Goal: Information Seeking & Learning: Learn about a topic

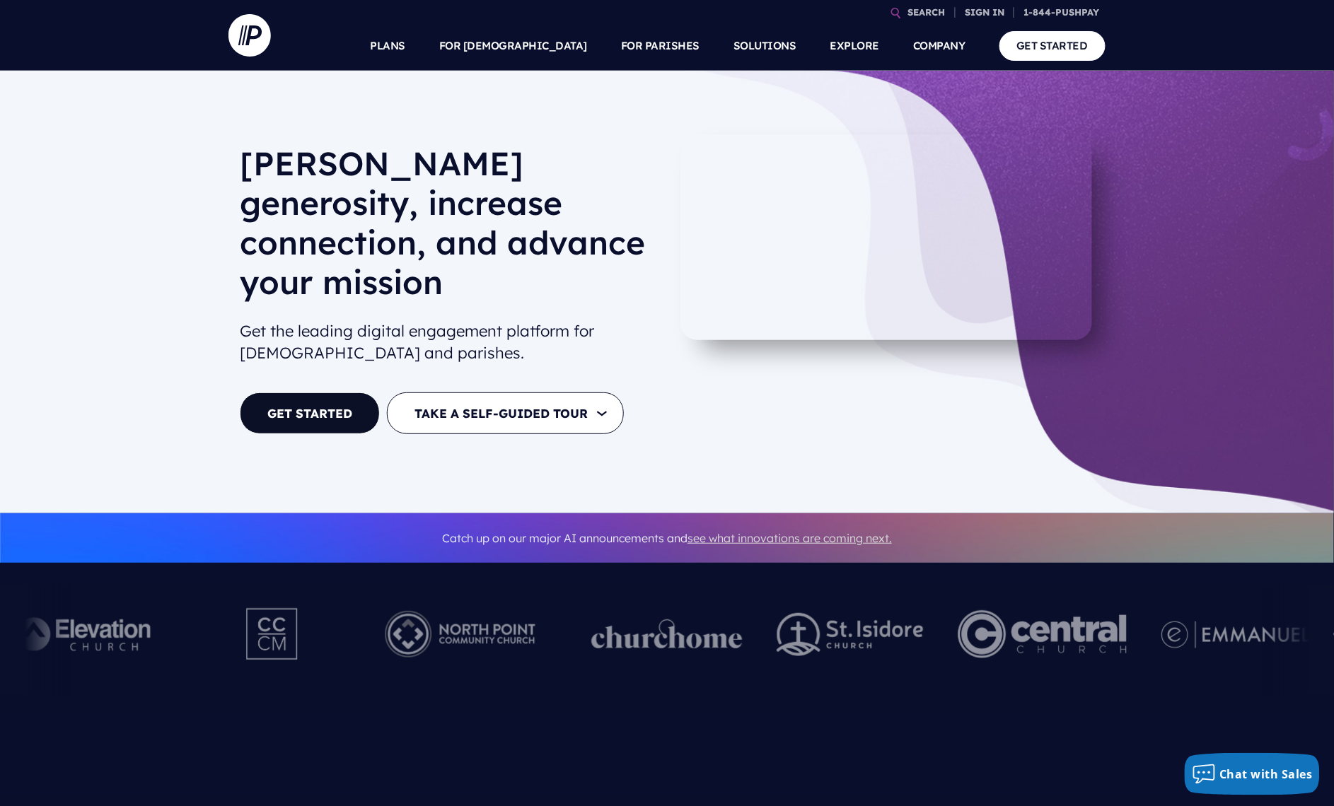
click at [863, 531] on span "see what innovations are coming next." at bounding box center [789, 538] width 204 height 14
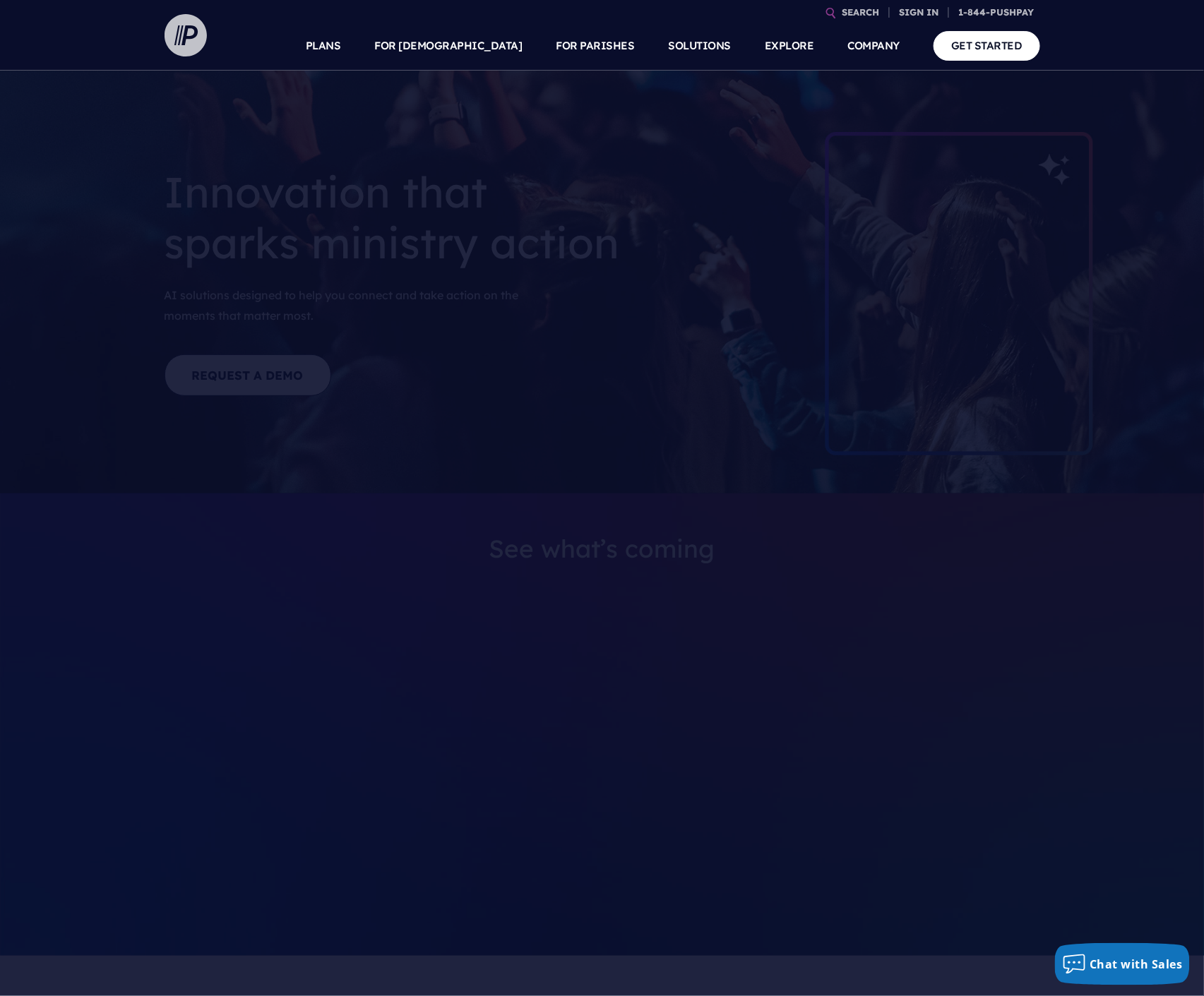
click at [187, 33] on img at bounding box center [186, 35] width 42 height 42
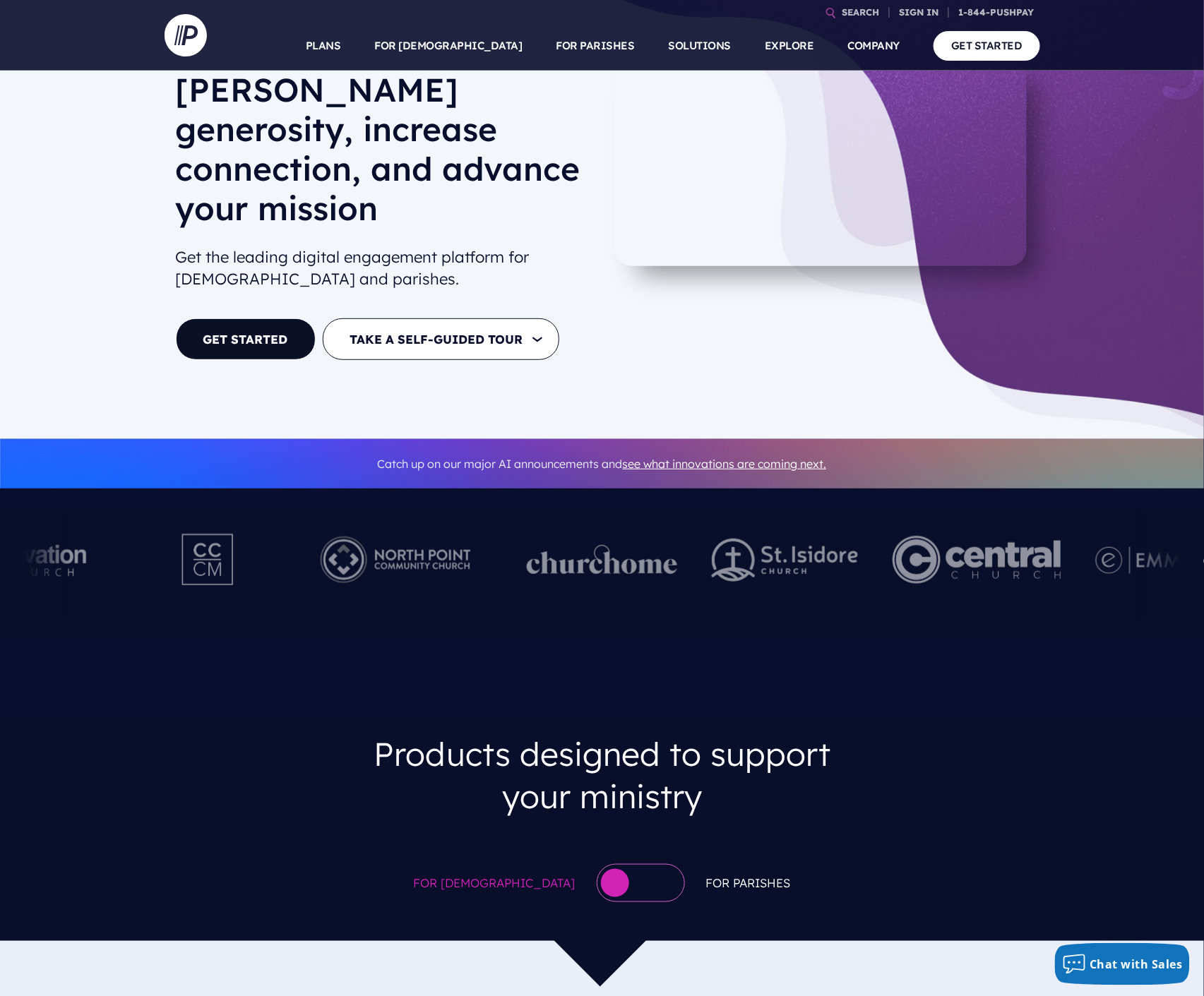
scroll to position [256, 0]
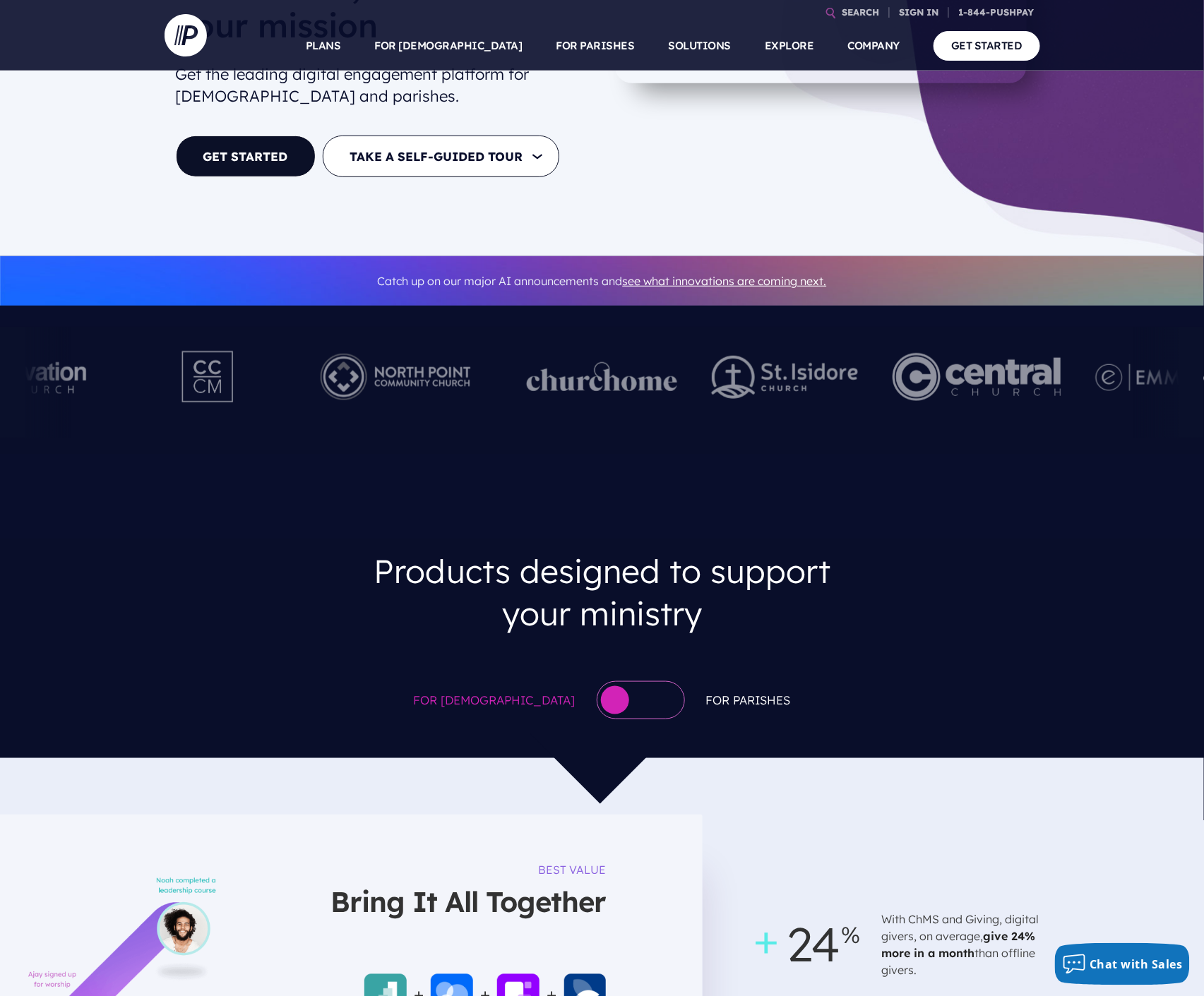
click at [625, 681] on div at bounding box center [641, 700] width 88 height 38
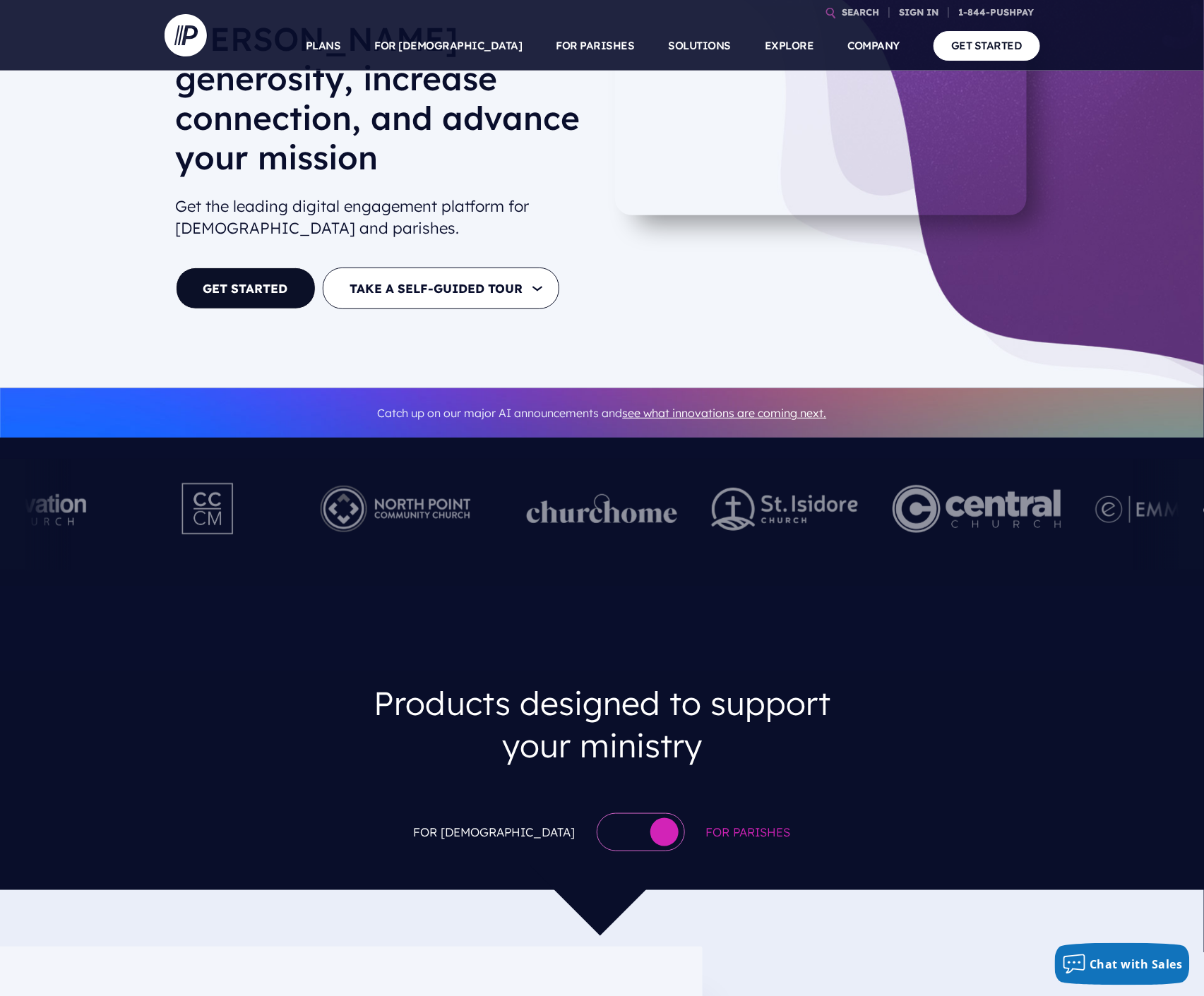
scroll to position [165, 0]
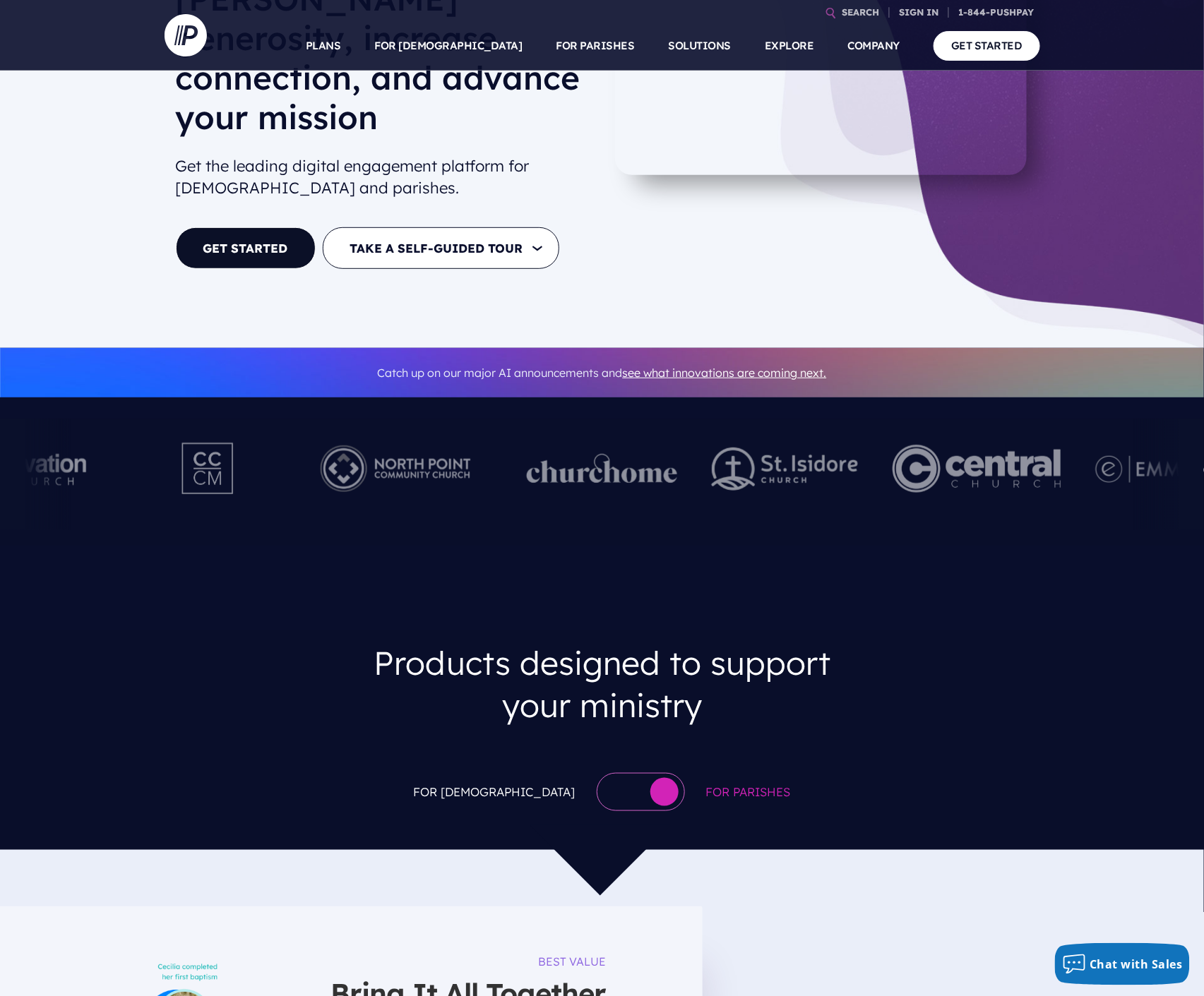
click at [597, 772] on div at bounding box center [641, 791] width 88 height 38
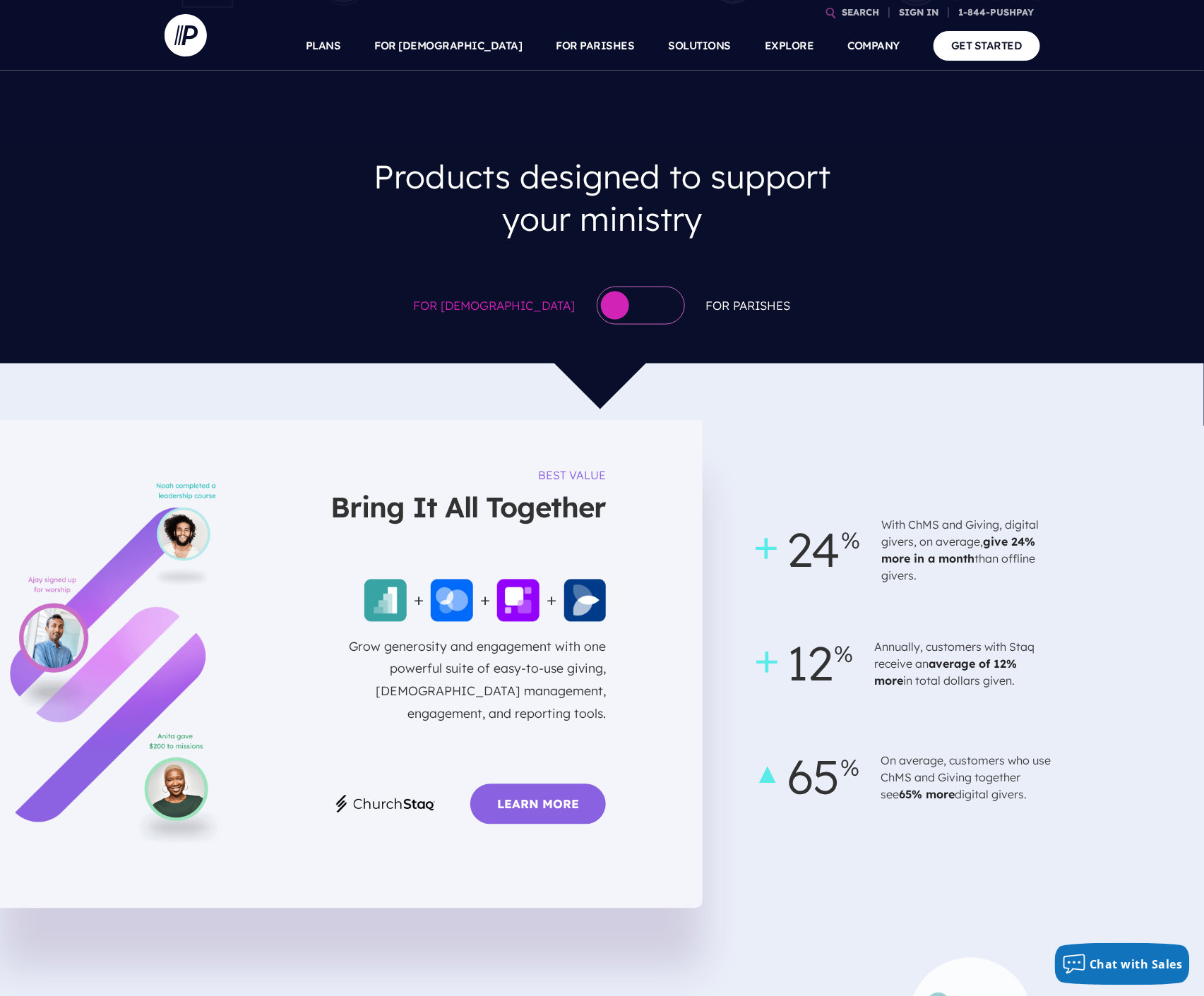
scroll to position [648, 0]
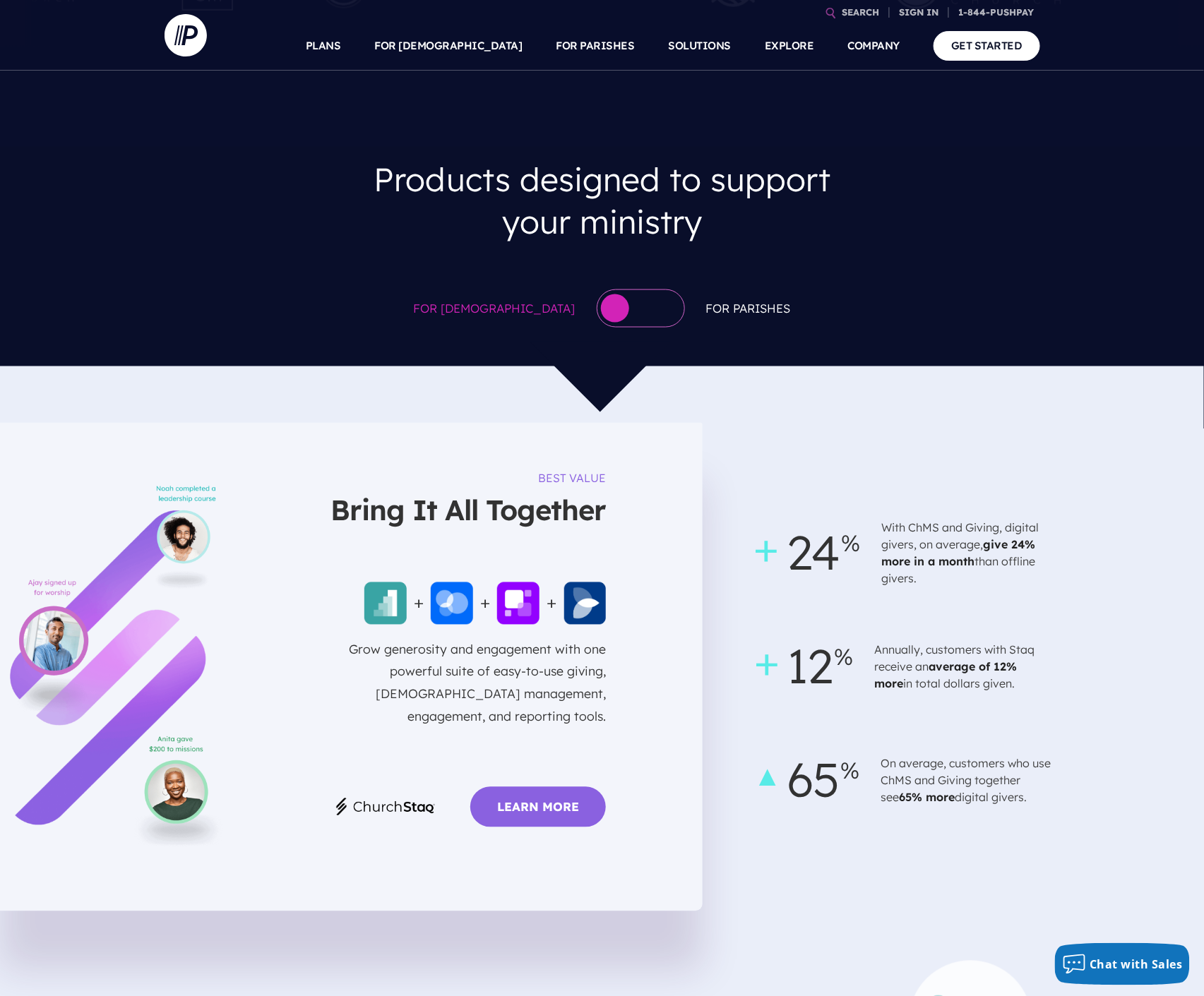
click at [635, 289] on div at bounding box center [641, 308] width 88 height 38
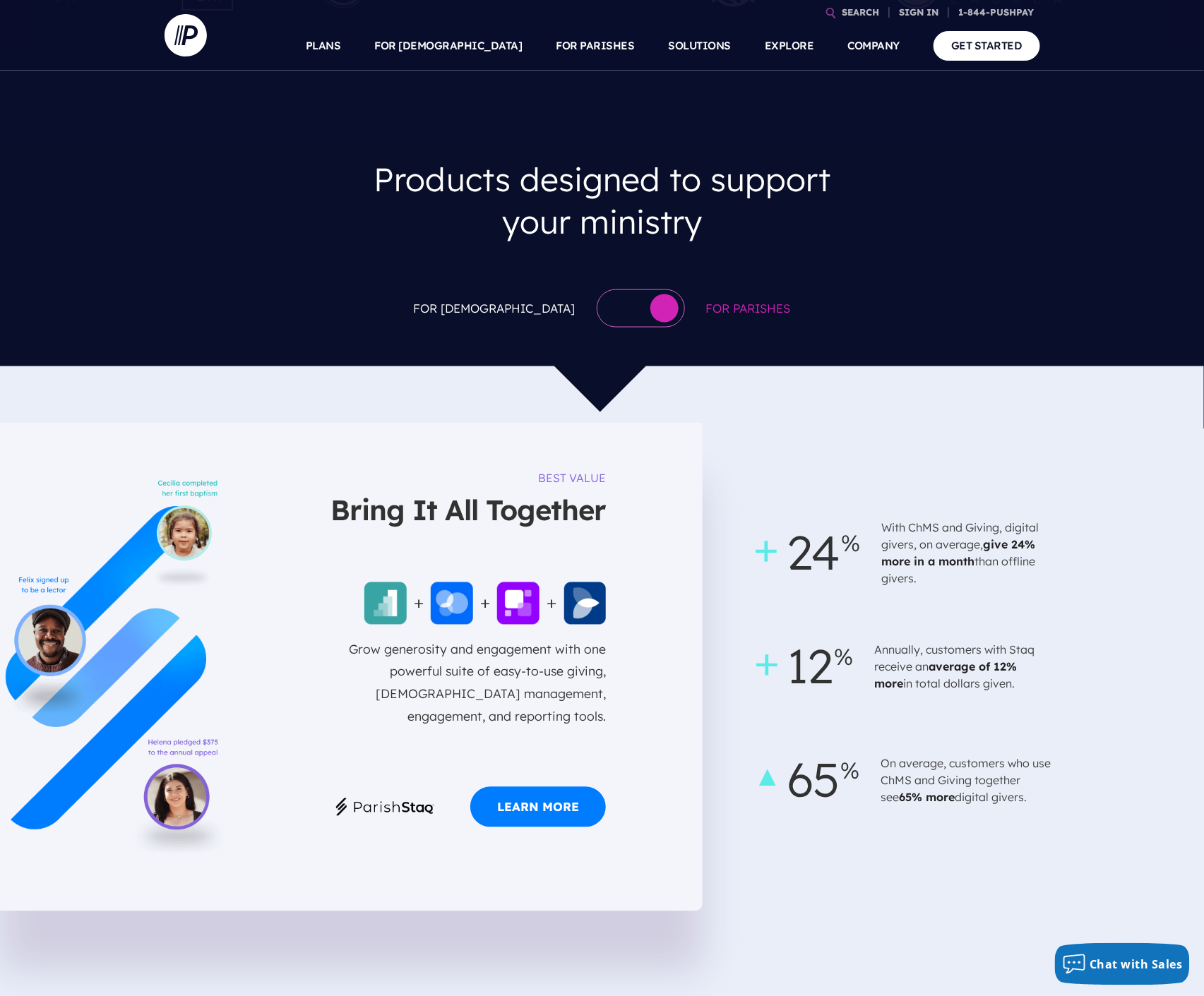
click at [597, 289] on div at bounding box center [641, 308] width 88 height 38
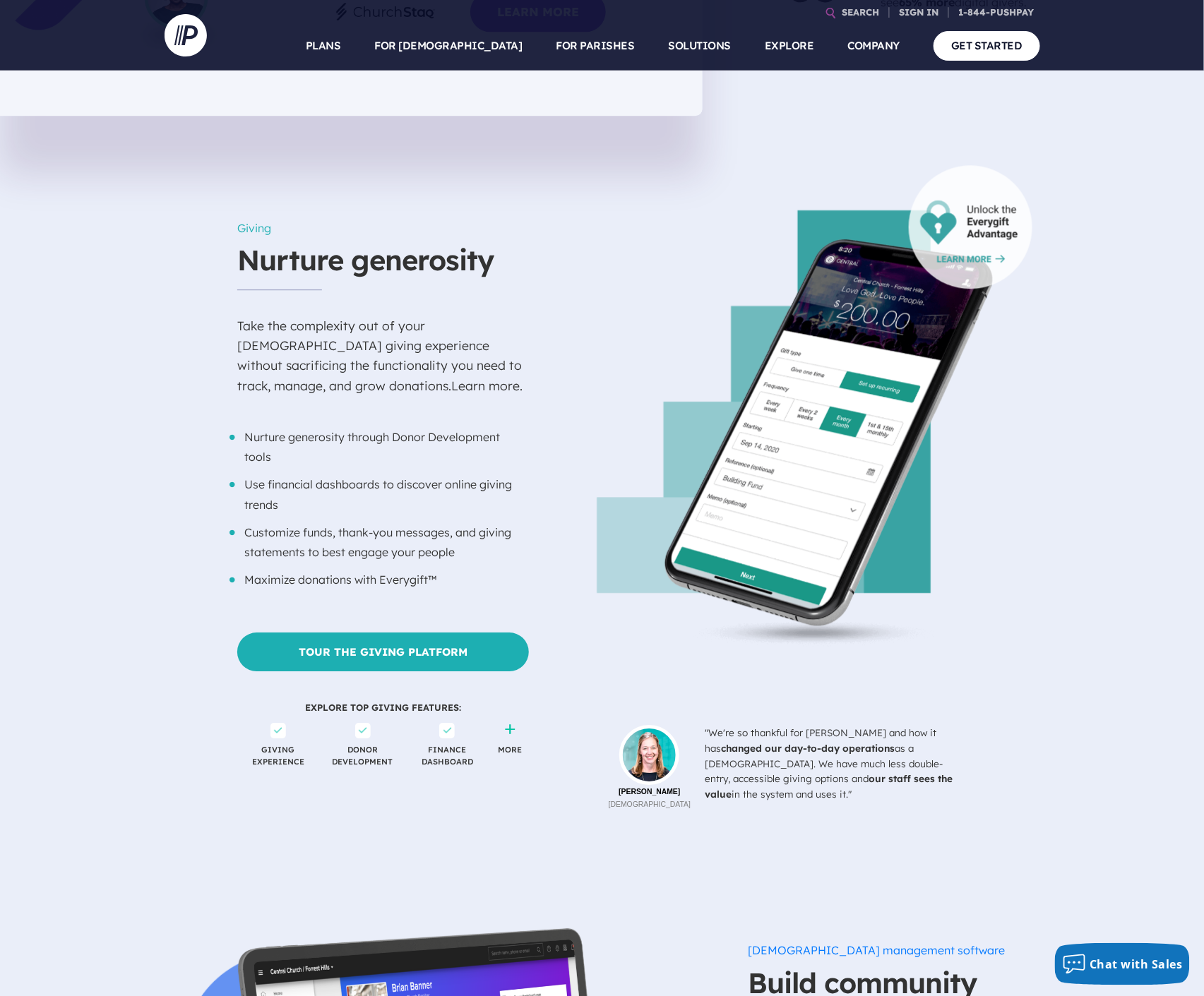
scroll to position [1443, 0]
click at [451, 378] on link "Learn more." at bounding box center [486, 386] width 71 height 16
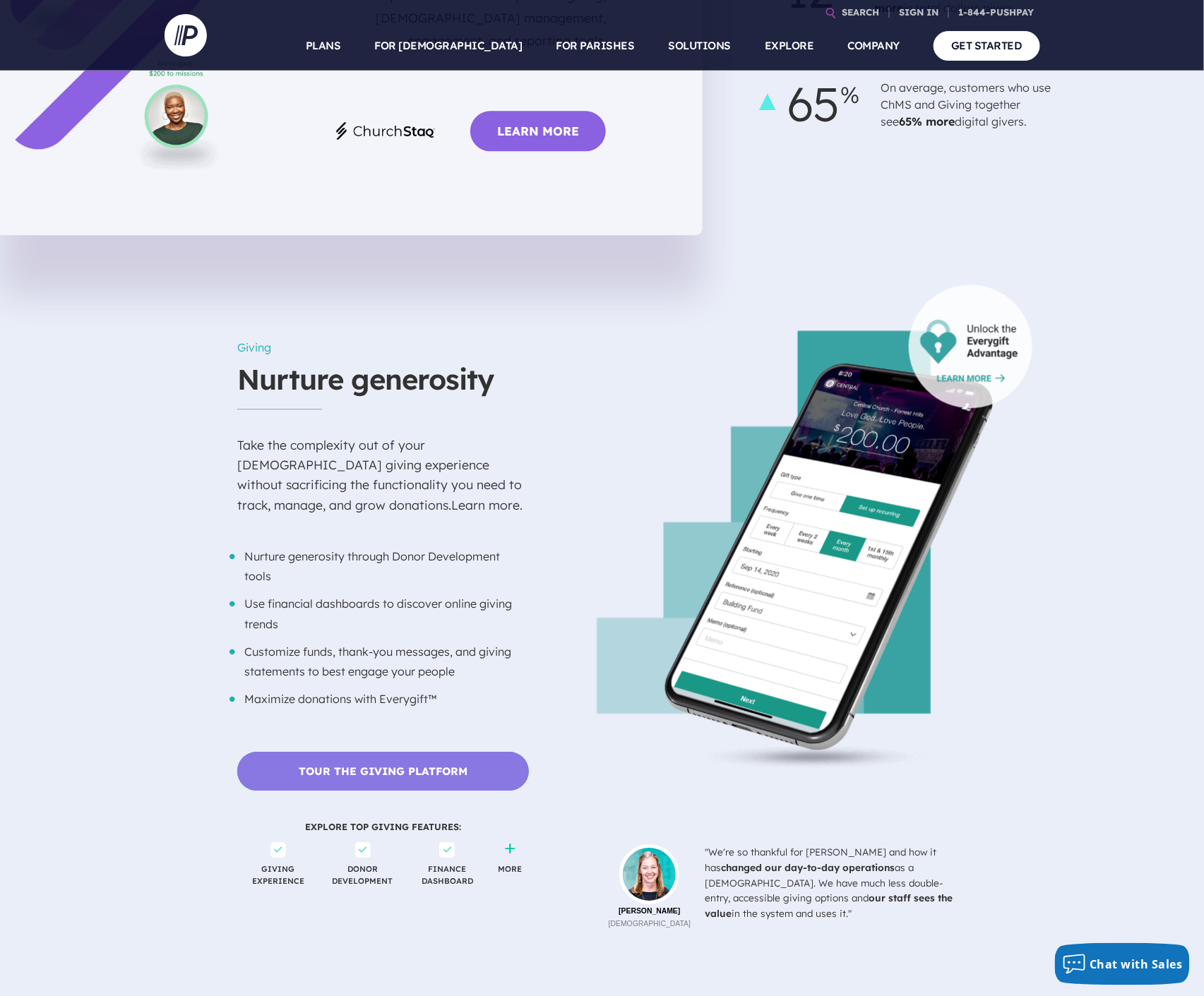
scroll to position [1323, 0]
click at [372, 752] on link "Tour the Giving Platform" at bounding box center [383, 771] width 292 height 39
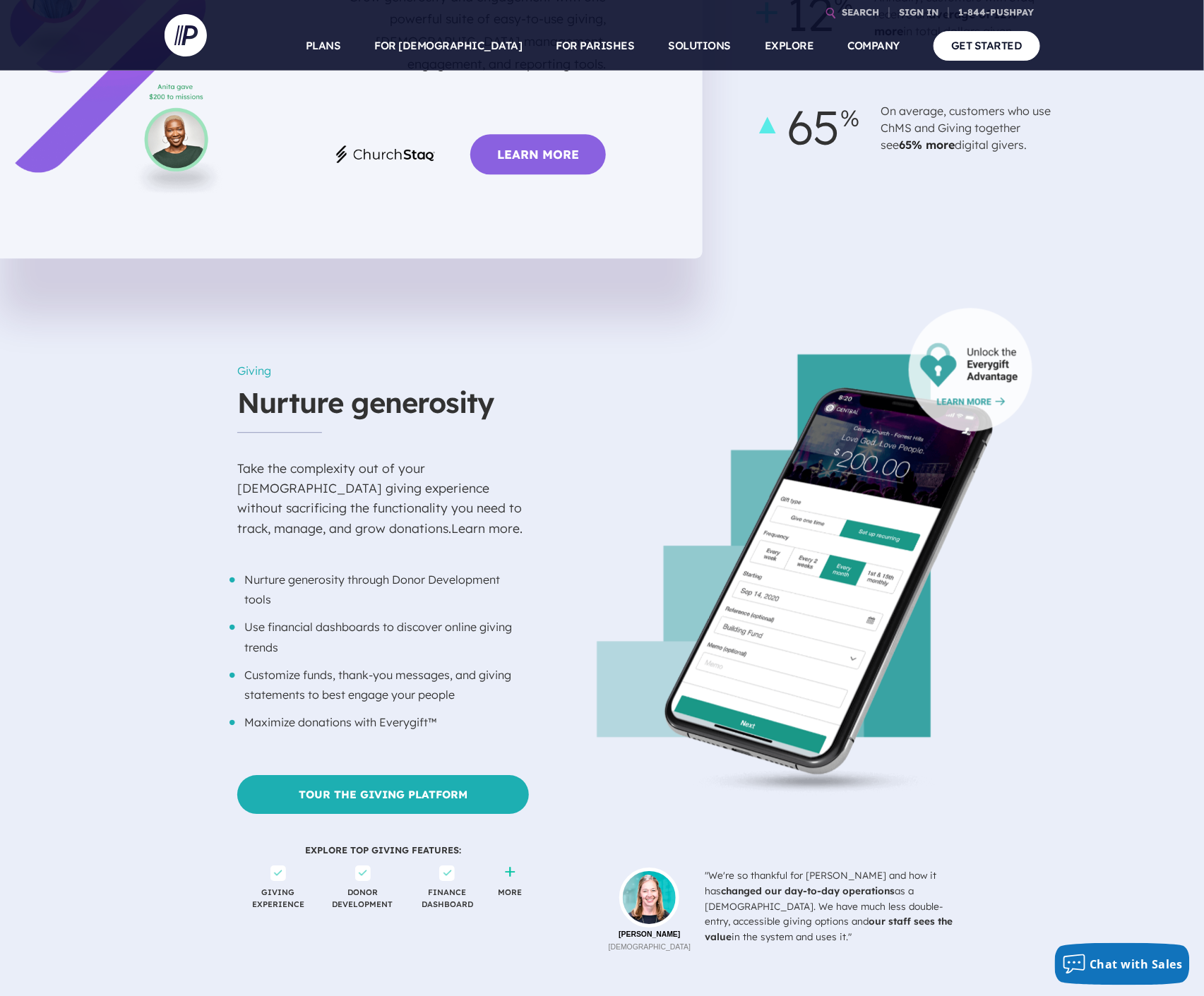
scroll to position [1295, 0]
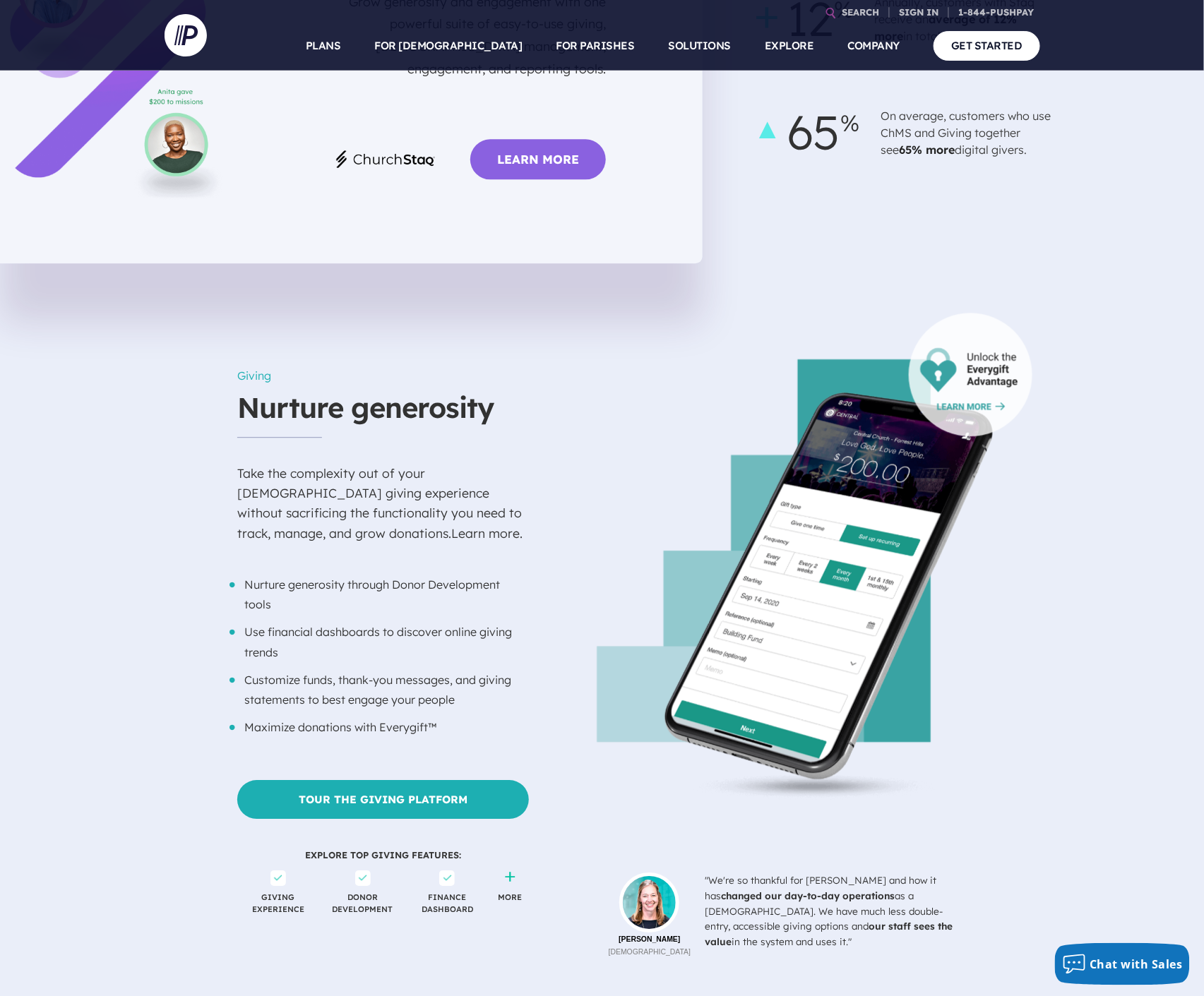
drag, startPoint x: 291, startPoint y: 351, endPoint x: 247, endPoint y: 370, distance: 47.9
click at [291, 389] on h3 "Nurture generosity" at bounding box center [383, 413] width 292 height 48
click at [451, 525] on link "Learn more." at bounding box center [486, 533] width 71 height 16
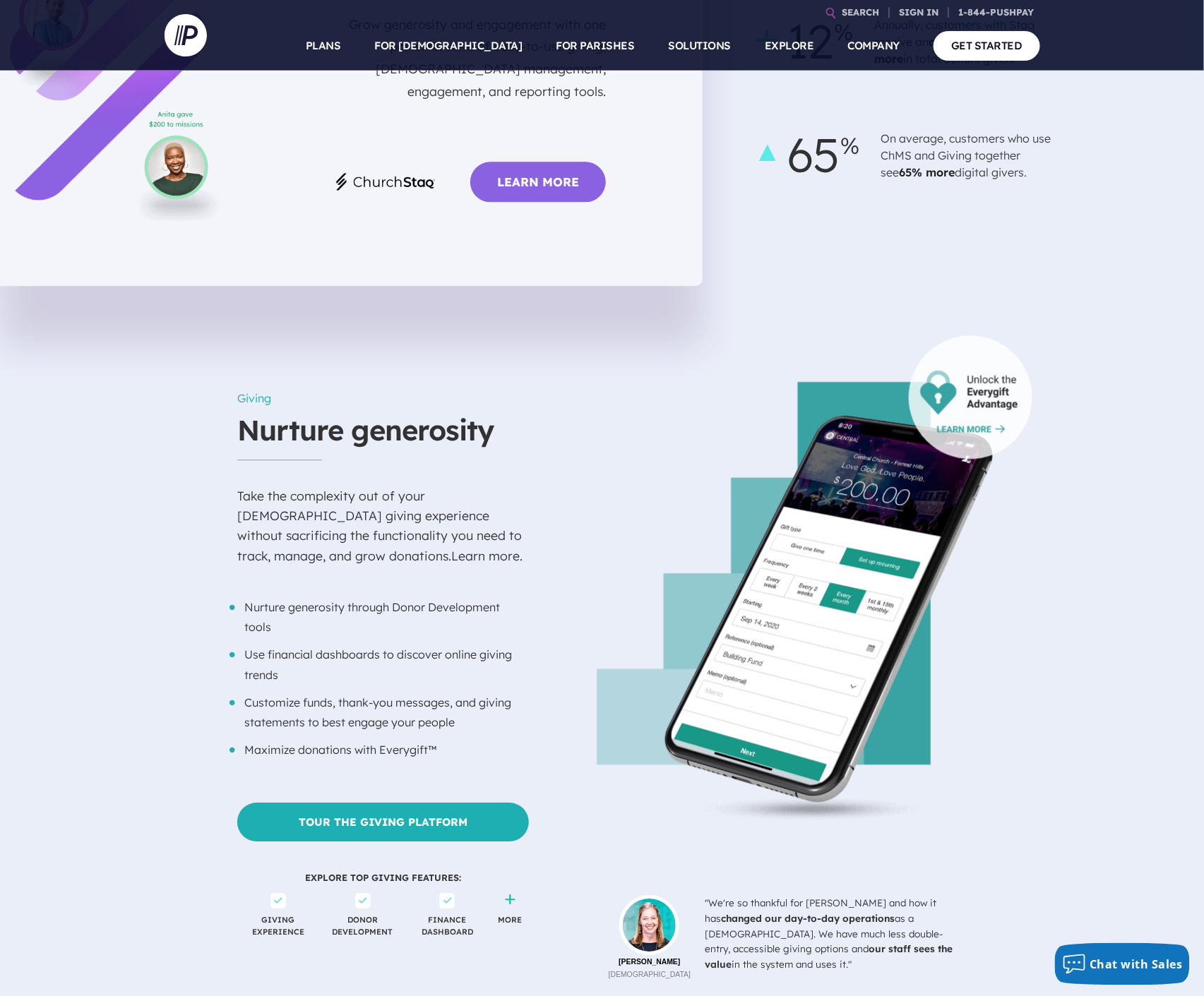
scroll to position [1294, 0]
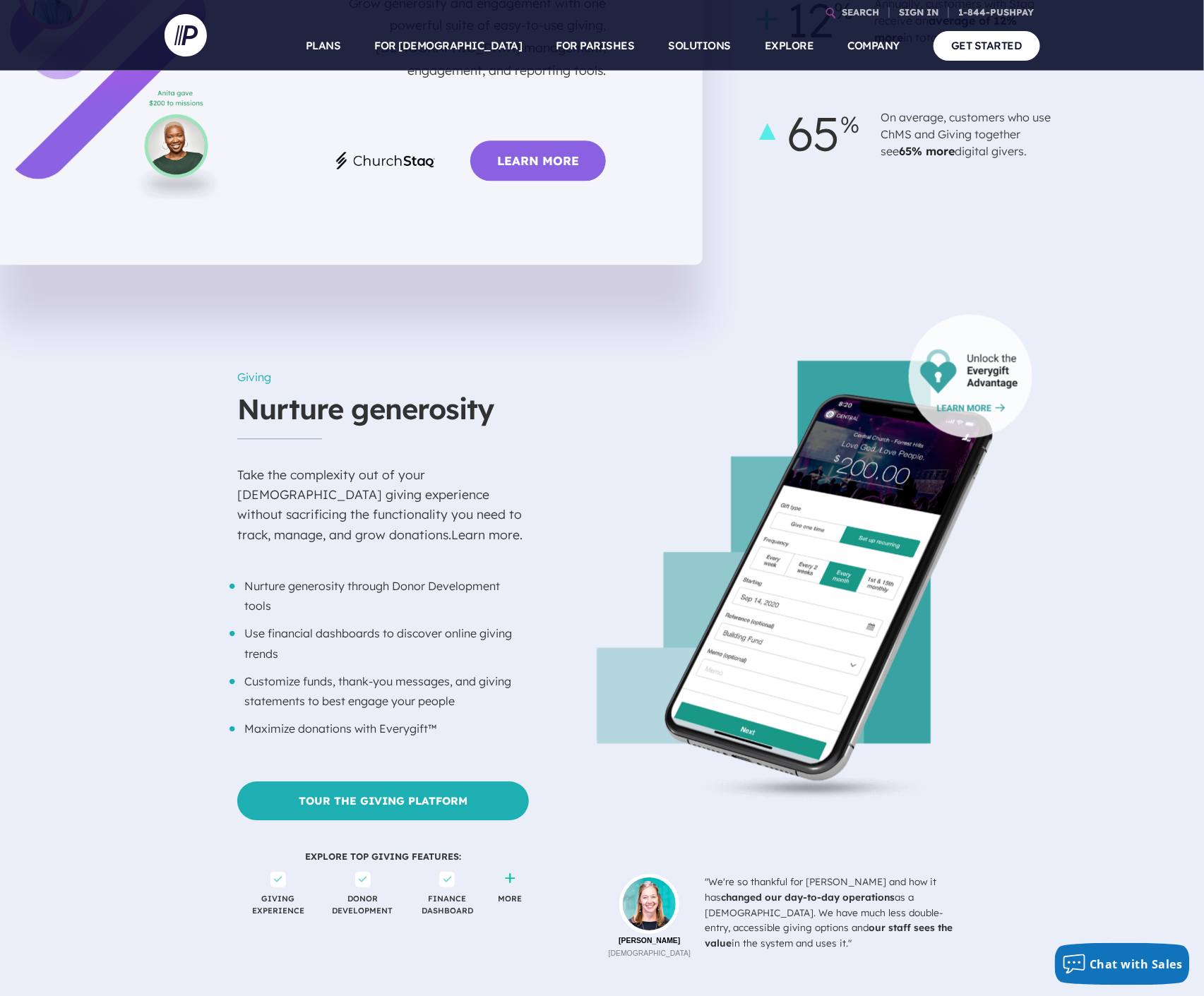
click at [979, 314] on link at bounding box center [970, 376] width 124 height 124
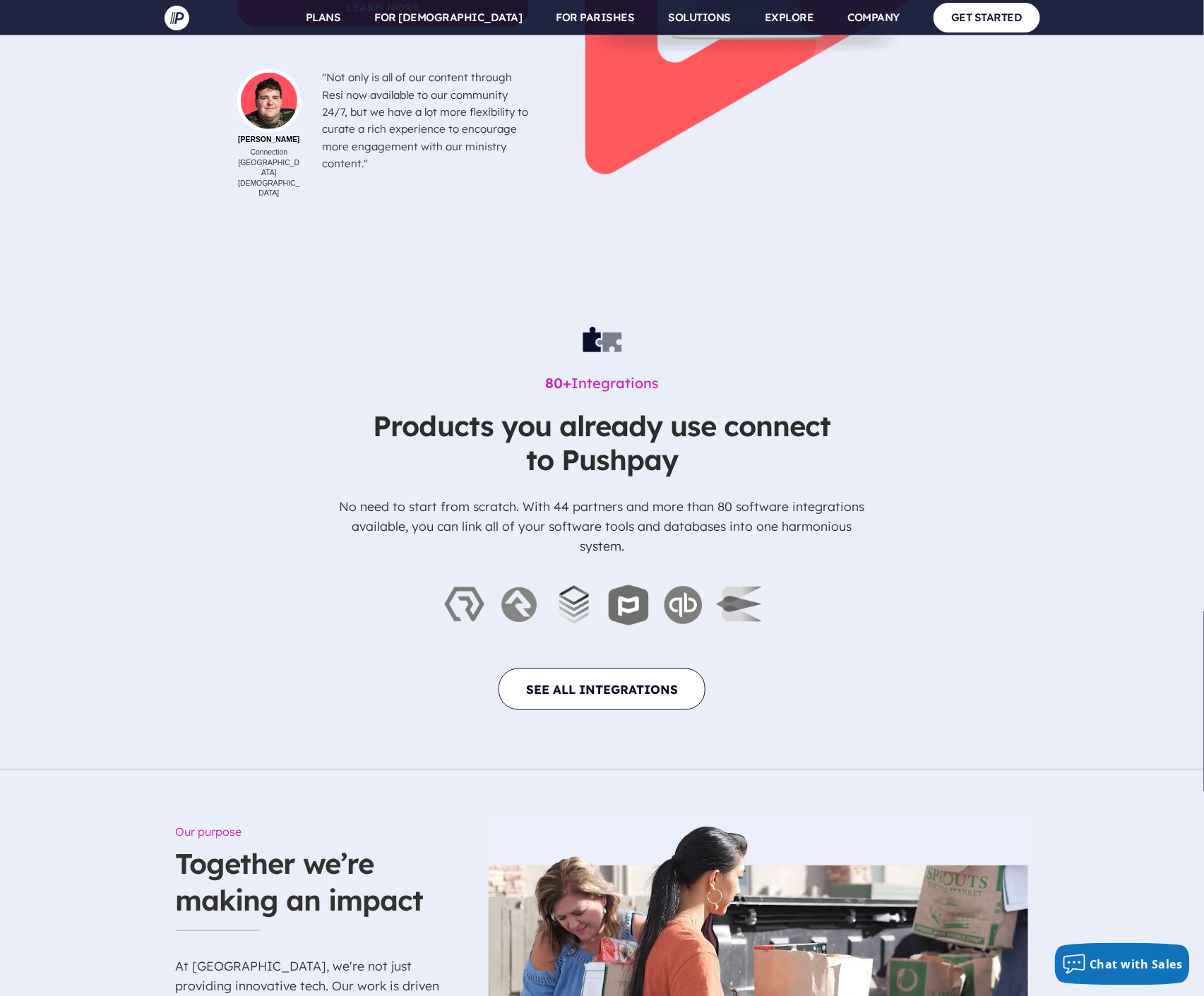
scroll to position [4628, 0]
